Goal: Obtain resource: Download file/media

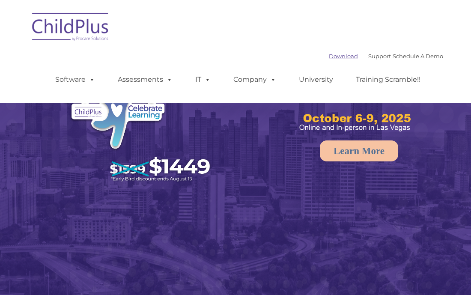
select select "MEDIUM"
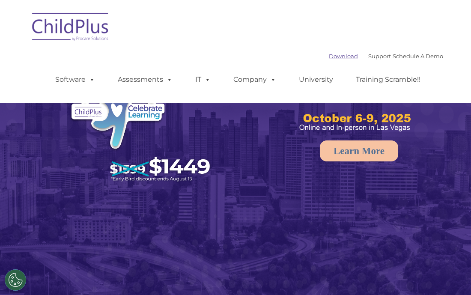
click at [329, 57] on link "Download" at bounding box center [343, 56] width 29 height 7
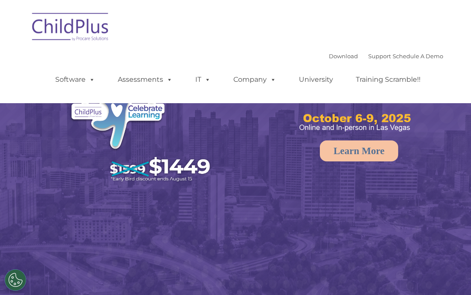
select select "MEDIUM"
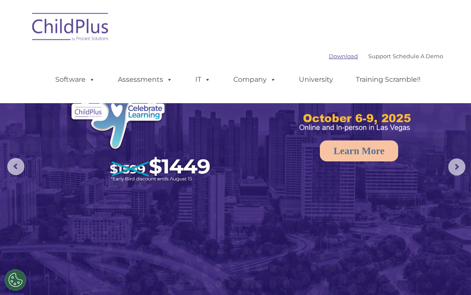
click at [330, 55] on link "Download" at bounding box center [343, 56] width 29 height 7
